Goal: Check status: Check status

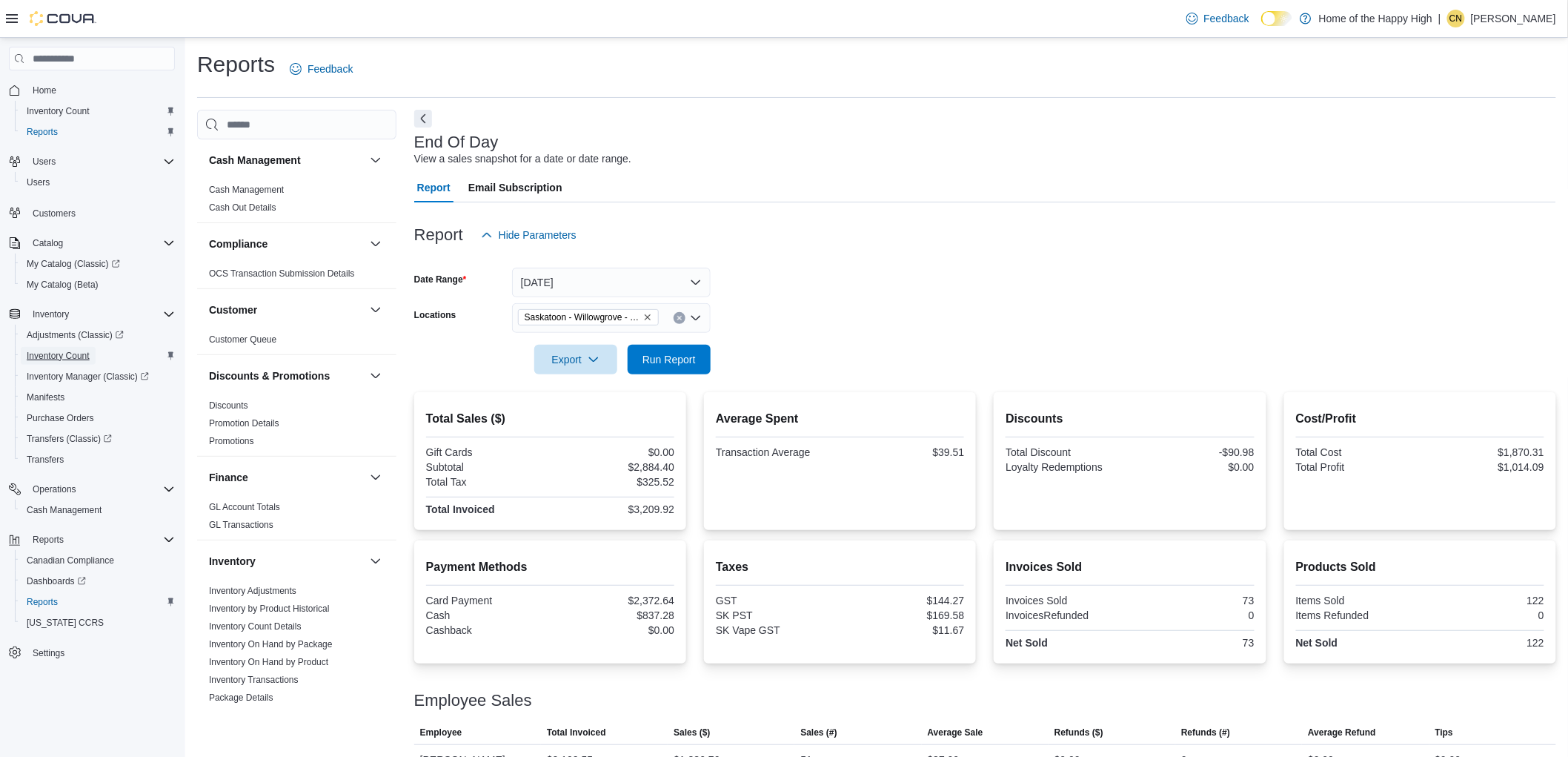
click at [76, 350] on span "Inventory Count" at bounding box center [57, 356] width 63 height 12
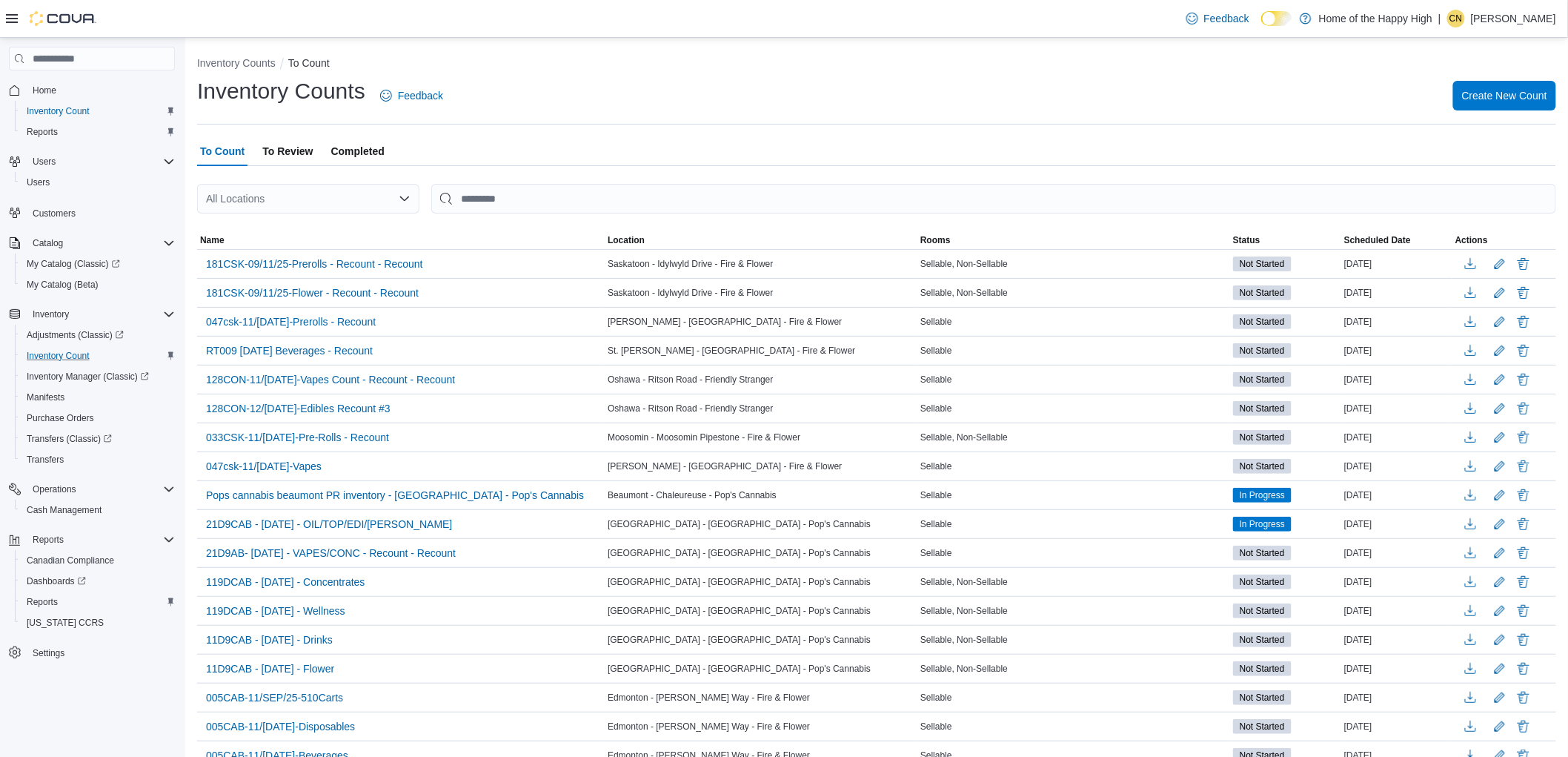
click at [358, 150] on span "Completed" at bounding box center [357, 151] width 53 height 30
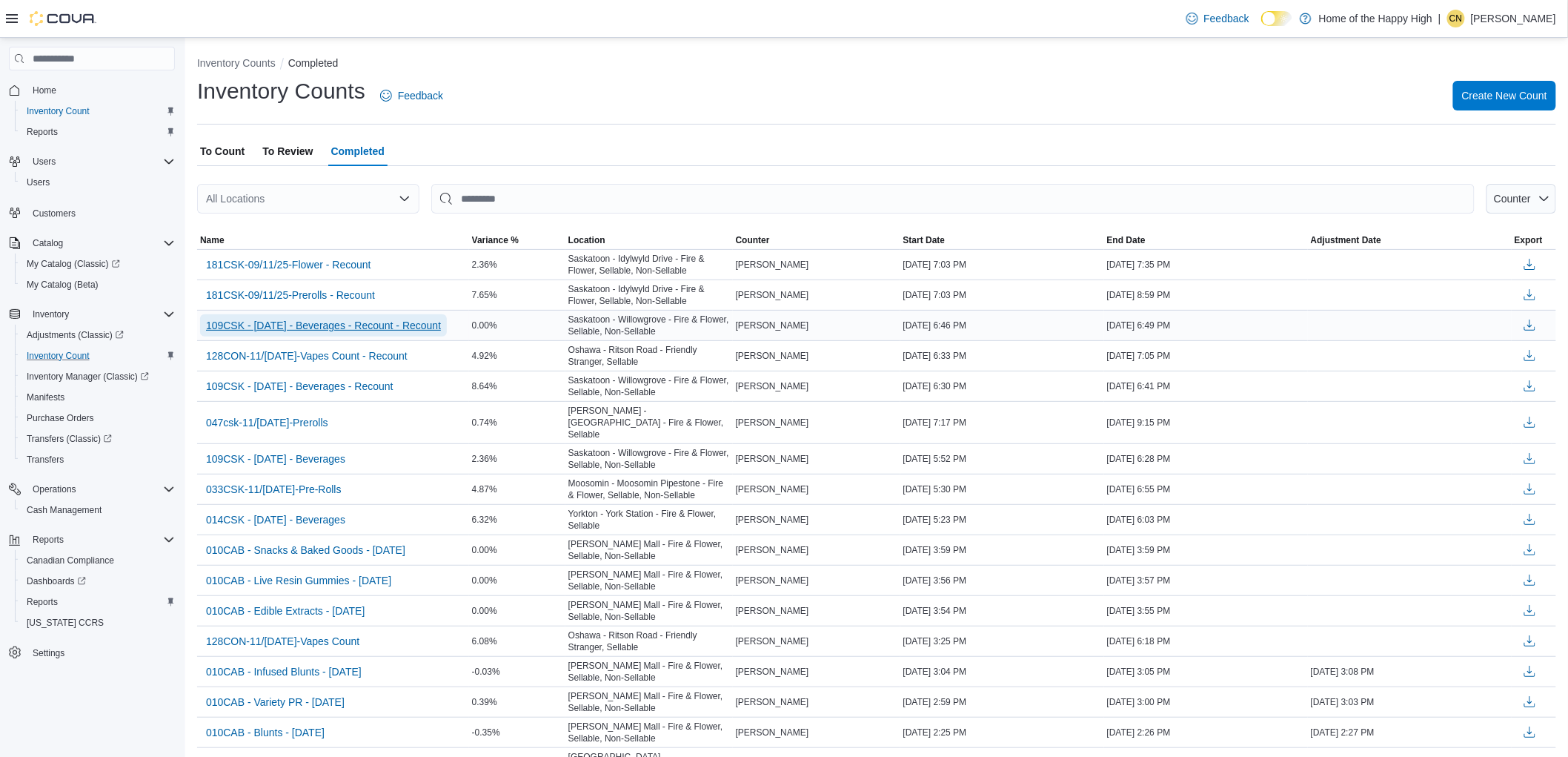
click at [405, 322] on span "109CSK - [DATE] - Beverages - Recount - Recount" at bounding box center [324, 326] width 235 height 15
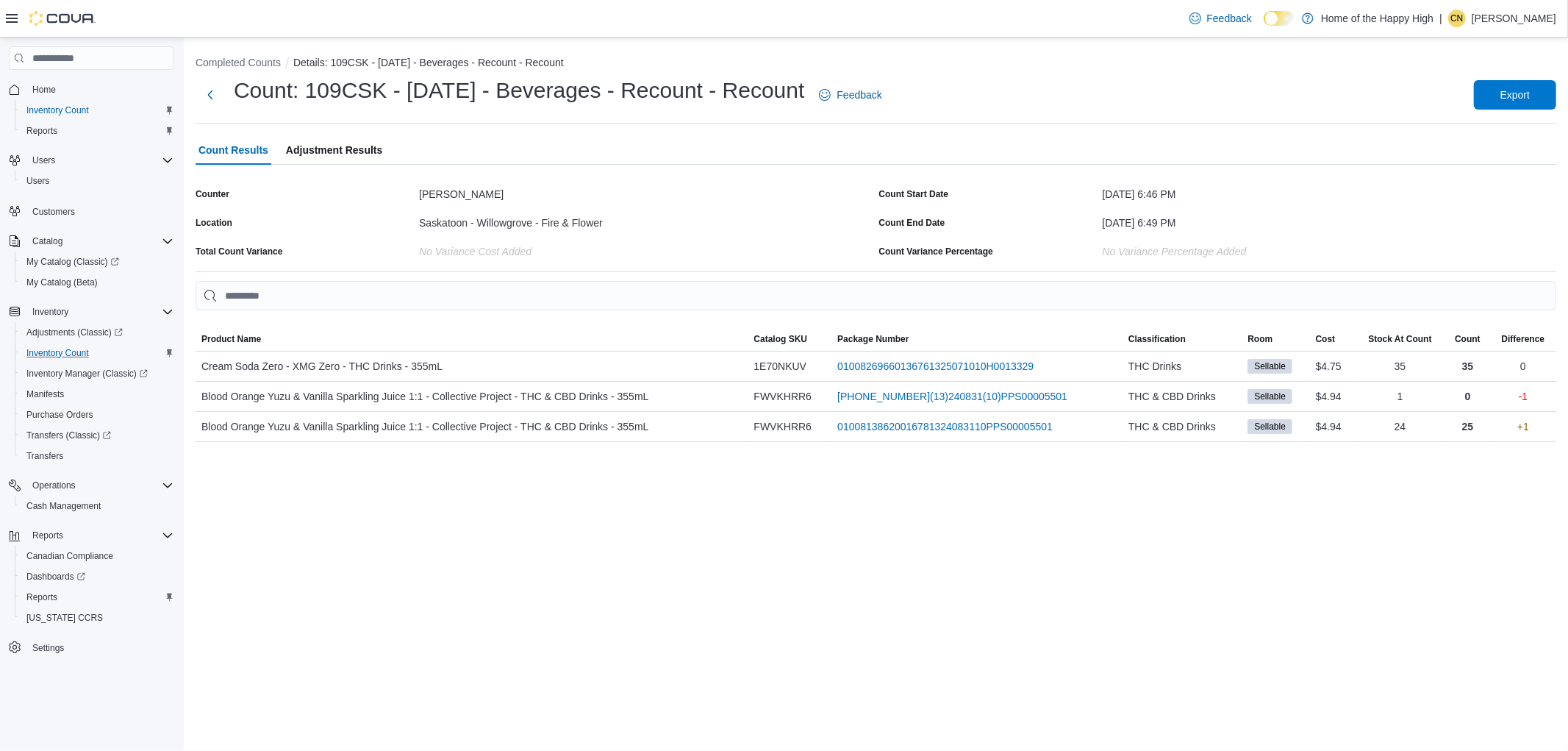
click at [1428, 522] on div "Completed Counts Details: 109CSK - [DATE] - Beverages - Recount - Recount Count…" at bounding box center [876, 394] width 1384 height 714
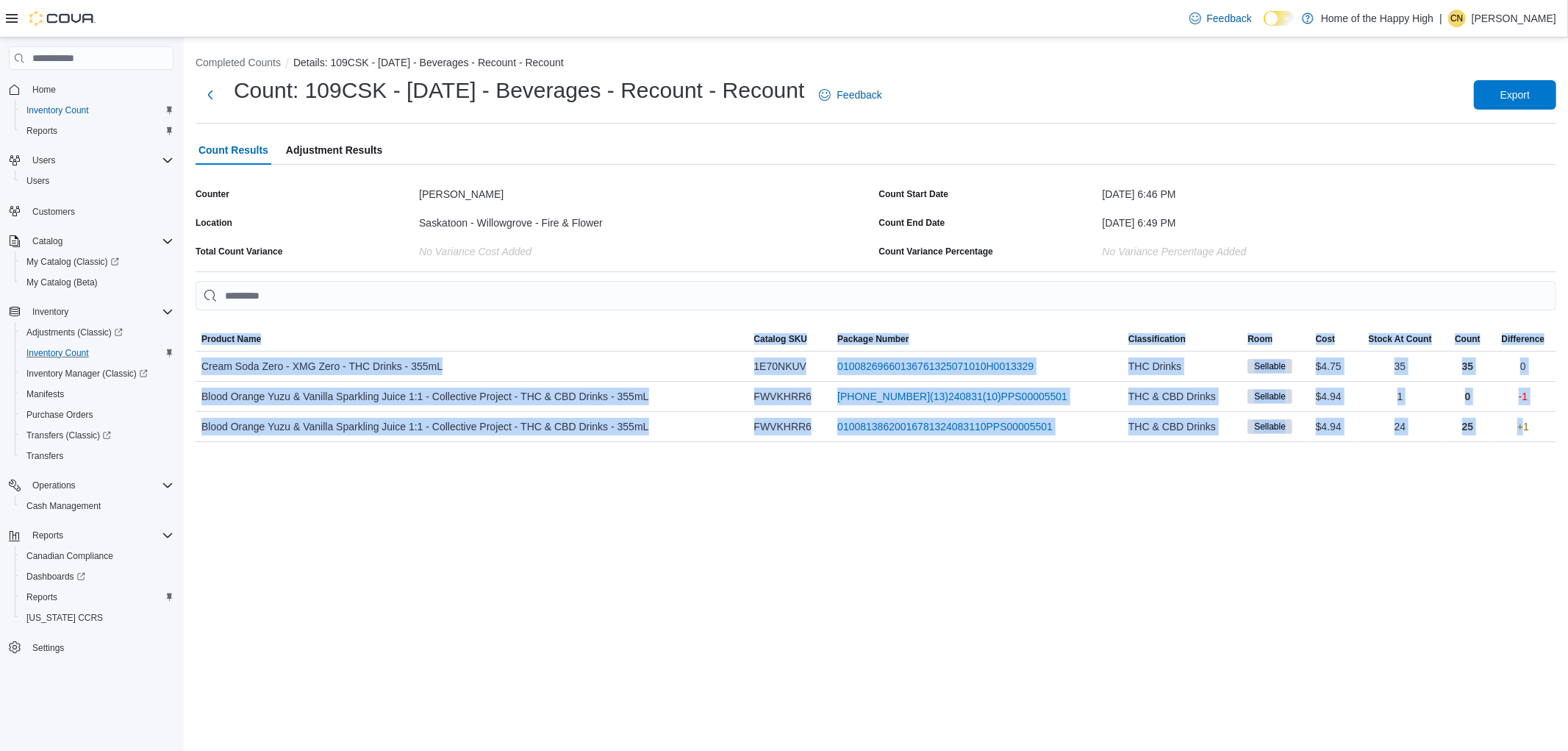
click at [1428, 522] on div "Completed Counts Details: 109CSK - [DATE] - Beverages - Recount - Recount Count…" at bounding box center [876, 394] width 1384 height 714
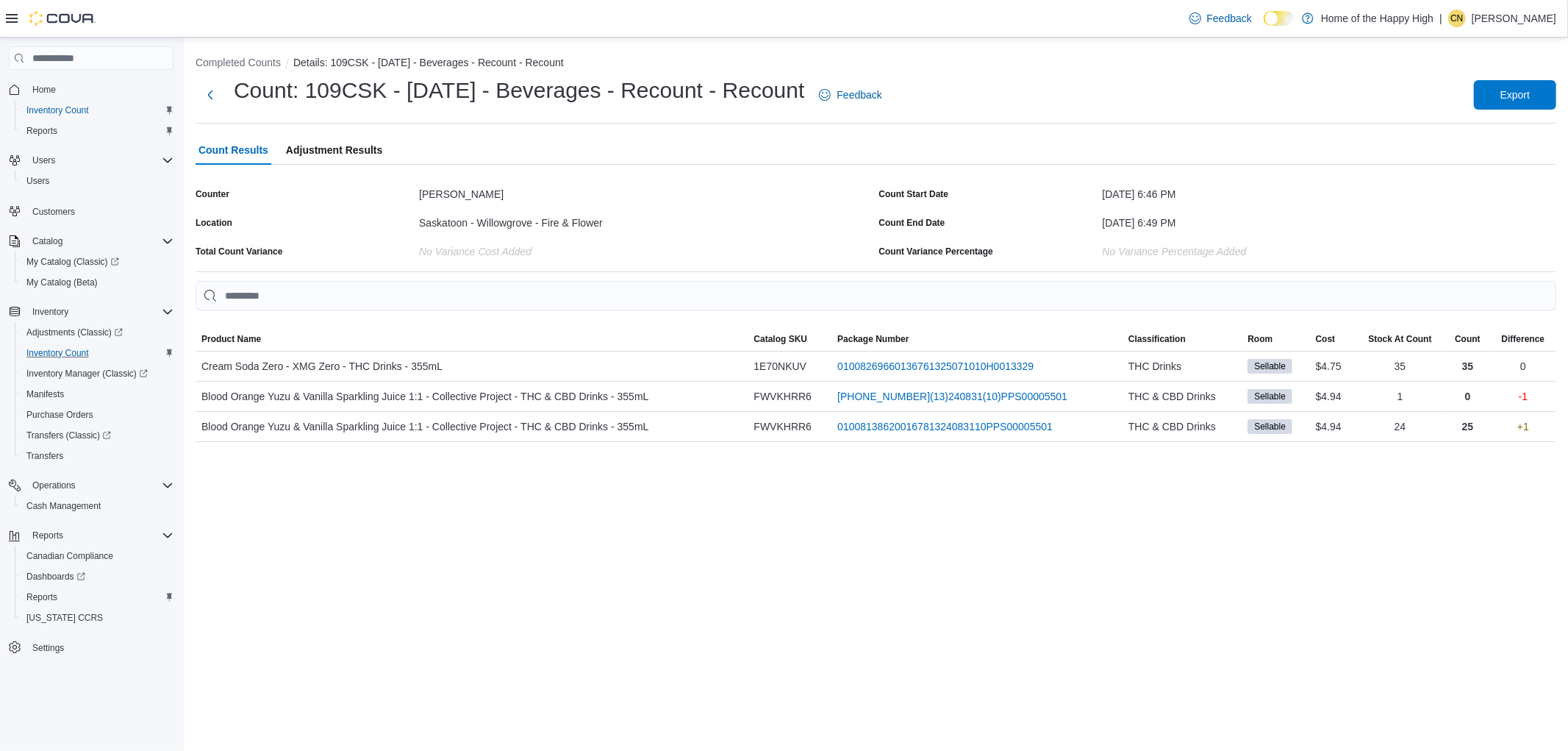
click at [496, 583] on div "Completed Counts Details: 109CSK - [DATE] - Beverages - Recount - Recount Count…" at bounding box center [876, 394] width 1384 height 714
click at [107, 324] on span "Adjustments (Classic)" at bounding box center [74, 332] width 97 height 18
click at [88, 335] on span "Adjustments (Classic)" at bounding box center [74, 332] width 97 height 12
click at [100, 328] on span "Adjustments (Classic)" at bounding box center [74, 332] width 97 height 12
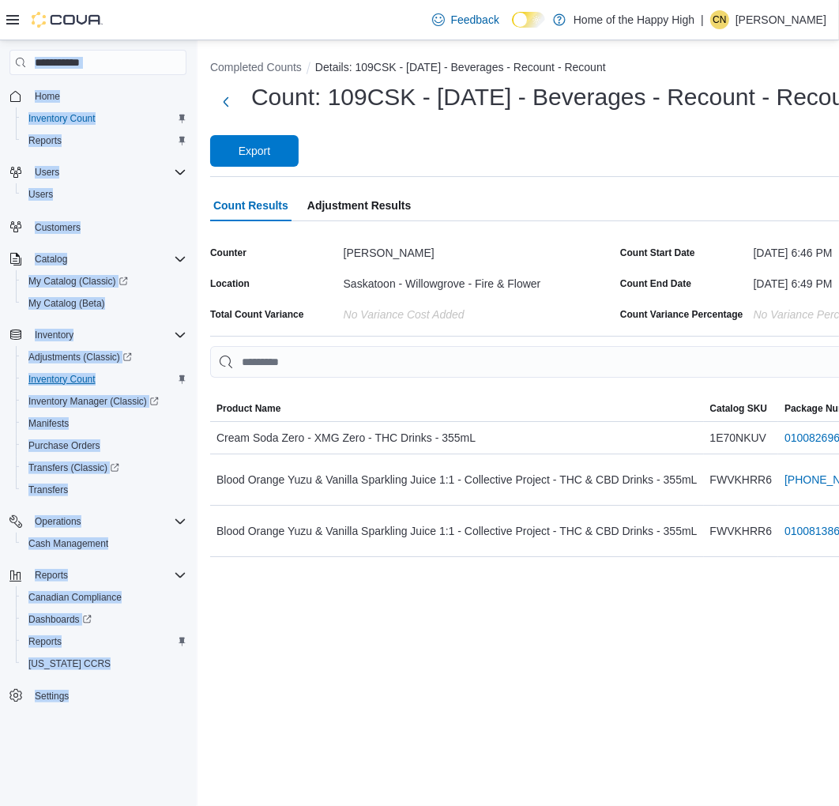
drag, startPoint x: 51, startPoint y: 737, endPoint x: -89, endPoint y: 743, distance: 140.0
click at [0, 743] on html "Feedback Dark Mode Home of the Happy High | CN [PERSON_NAME] Home Inventory Cou…" at bounding box center [419, 403] width 839 height 806
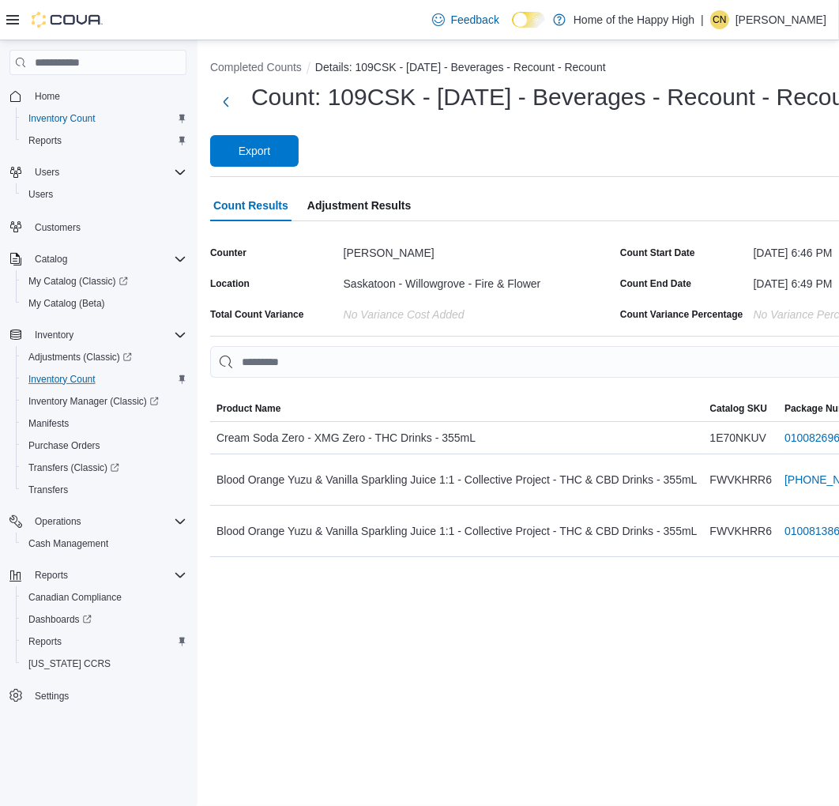
click at [686, 145] on div "Count: 109CSK - [DATE] - Beverages - Recount - Recount Feedback Export" at bounding box center [617, 123] width 814 height 85
click at [484, 605] on div "Completed Counts Details: 109CSK - [DATE] - Beverages - Recount - Recount Count…" at bounding box center [617, 423] width 839 height 766
